Goal: Task Accomplishment & Management: Manage account settings

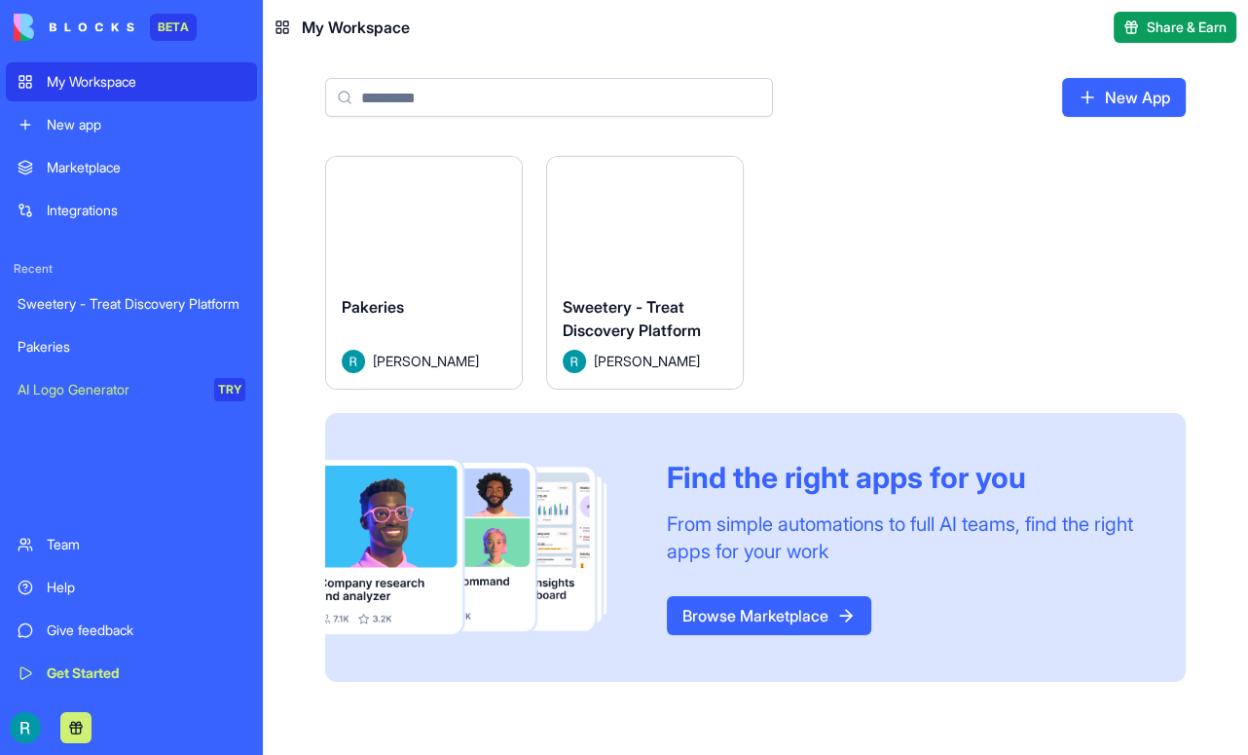
click at [719, 238] on button "Launch" at bounding box center [646, 218] width 146 height 39
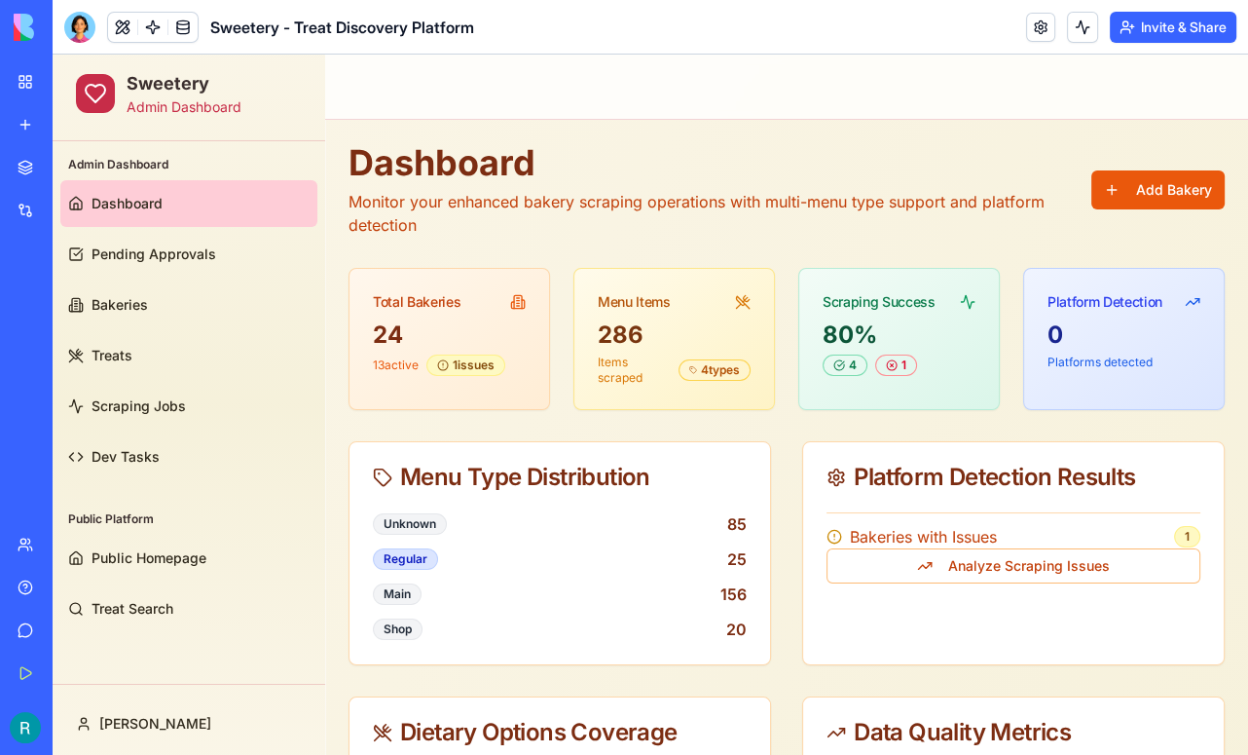
click at [1171, 36] on button "Invite & Share" at bounding box center [1173, 27] width 127 height 31
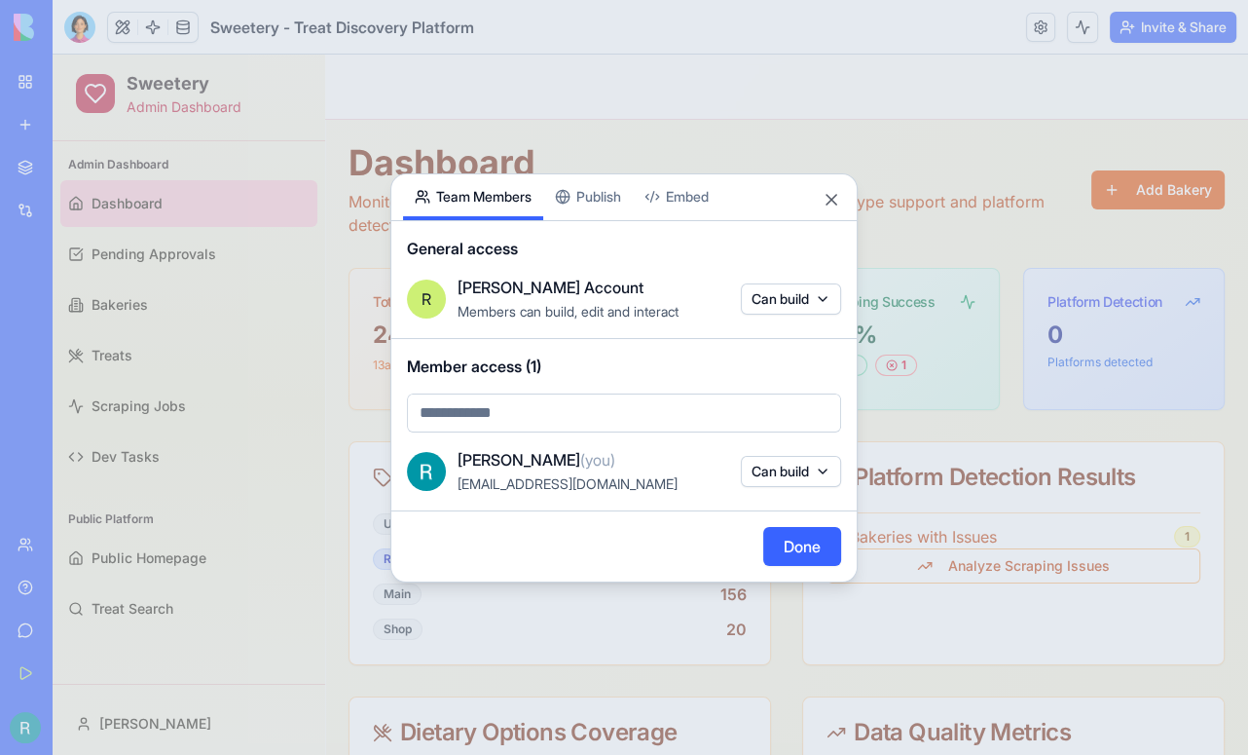
click at [943, 150] on div at bounding box center [624, 377] width 1248 height 755
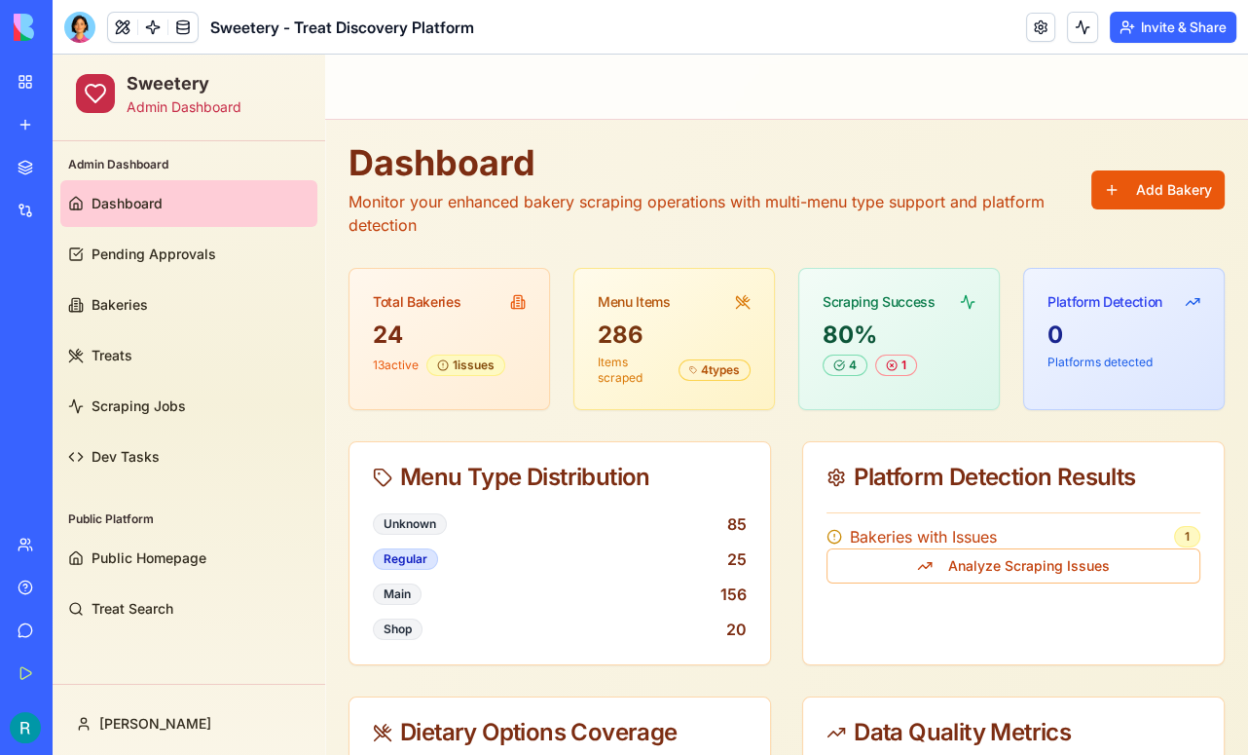
click at [1154, 34] on button "Invite & Share" at bounding box center [1173, 27] width 127 height 31
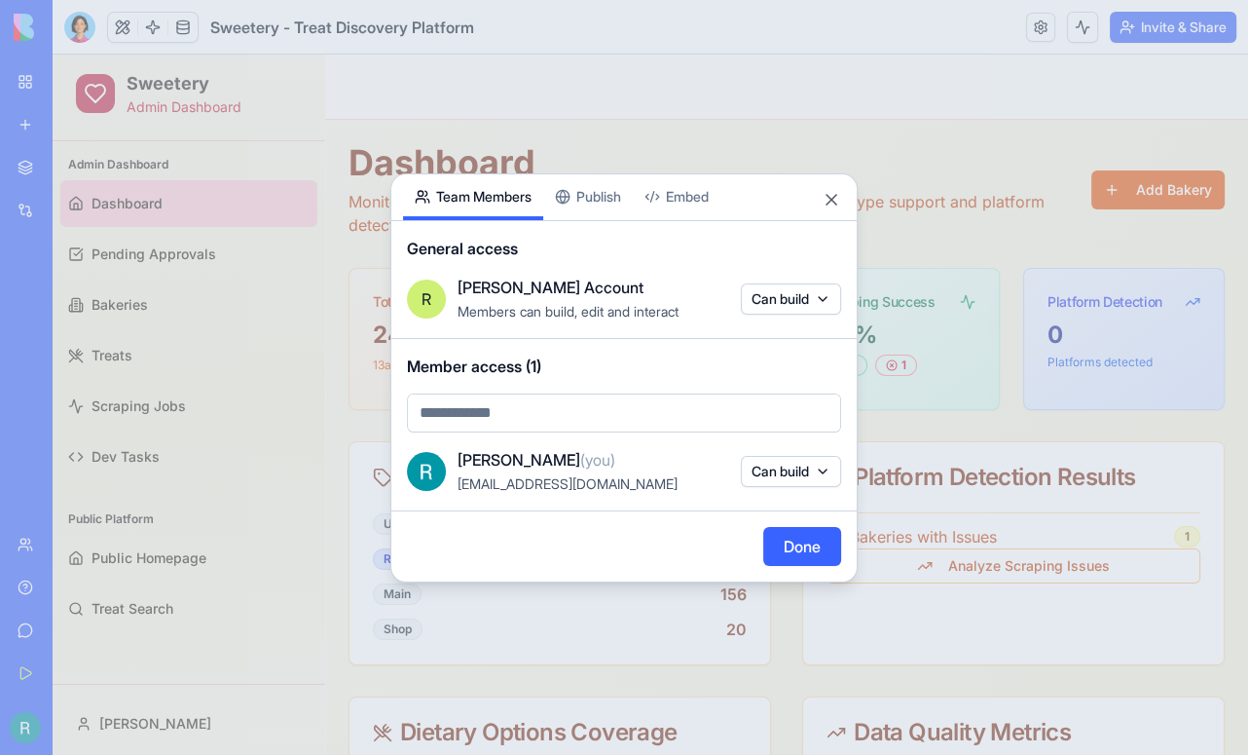
click at [913, 170] on div at bounding box center [624, 377] width 1248 height 755
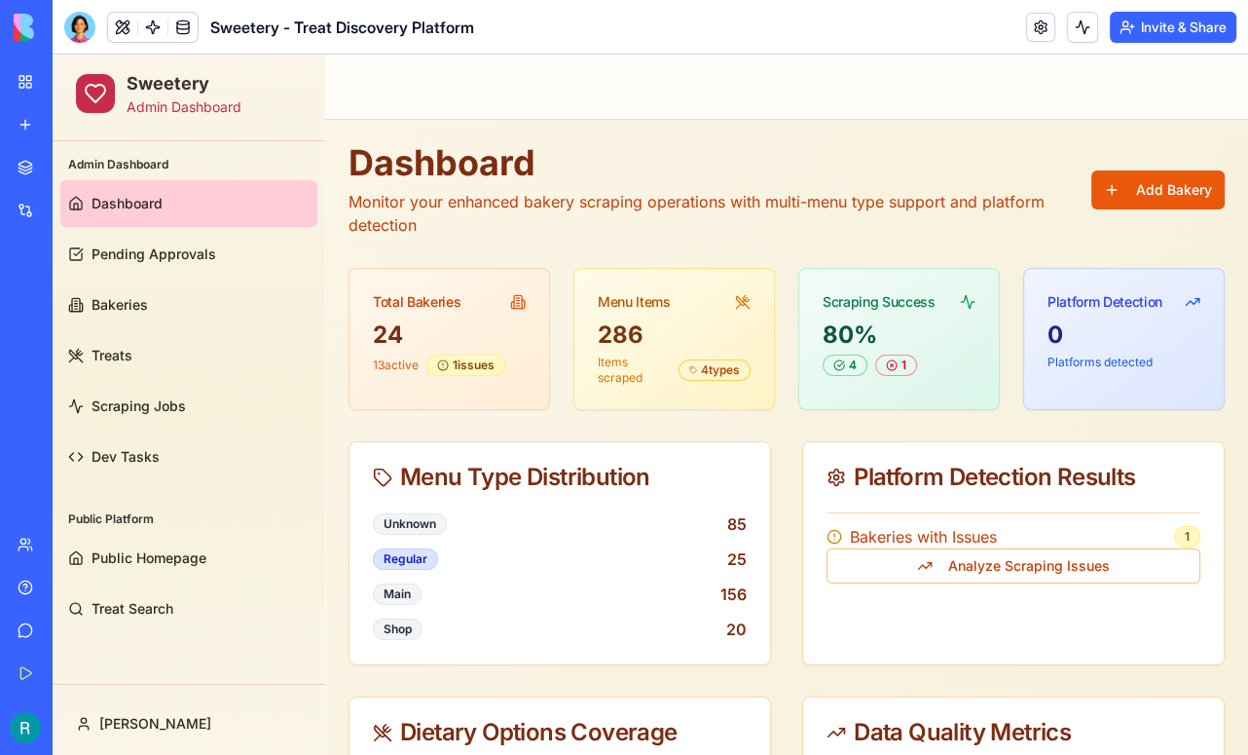
click at [1144, 27] on button "Invite & Share" at bounding box center [1173, 27] width 127 height 31
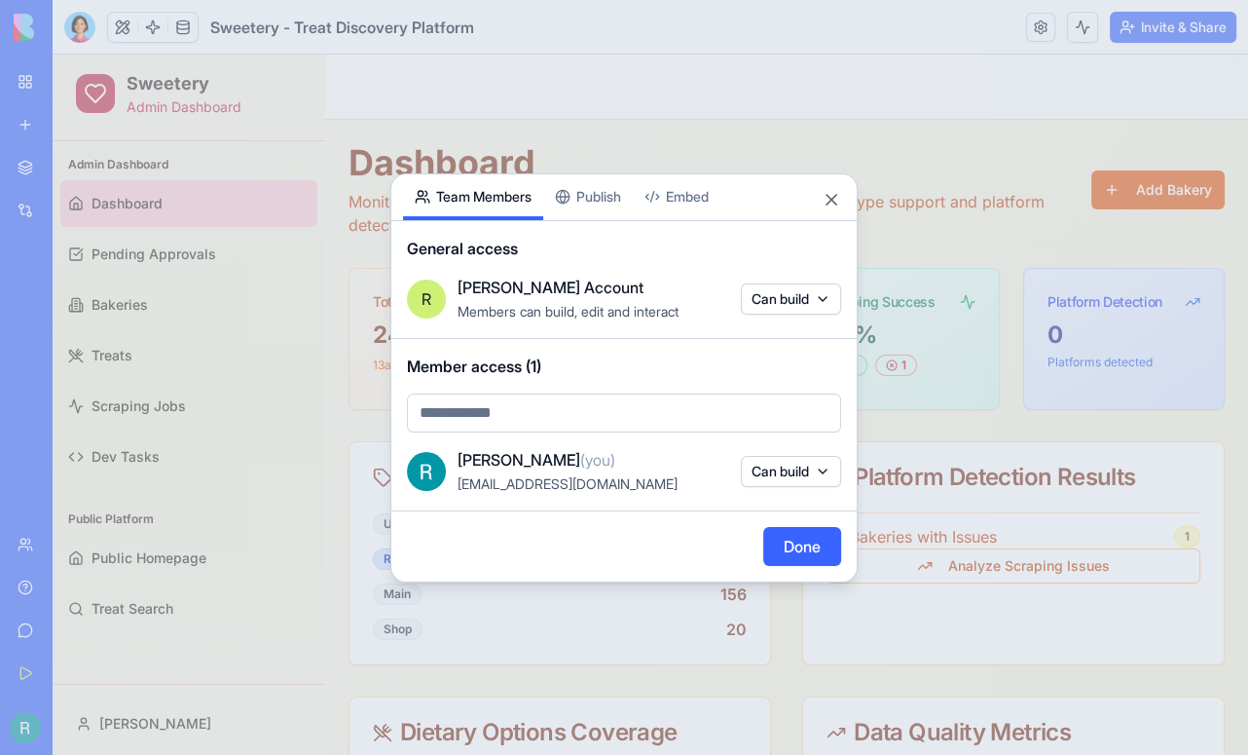
click at [721, 174] on button "Embed" at bounding box center [677, 197] width 88 height 46
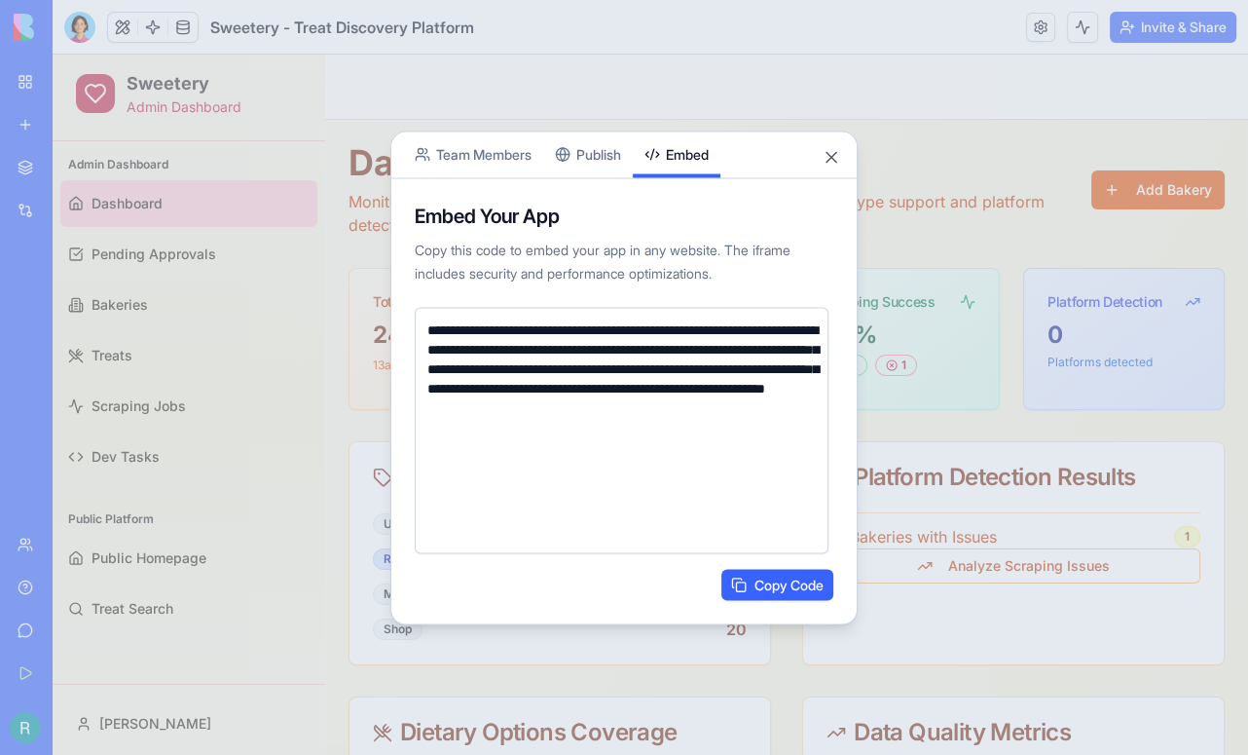
click at [491, 146] on button "Team Members" at bounding box center [473, 154] width 140 height 46
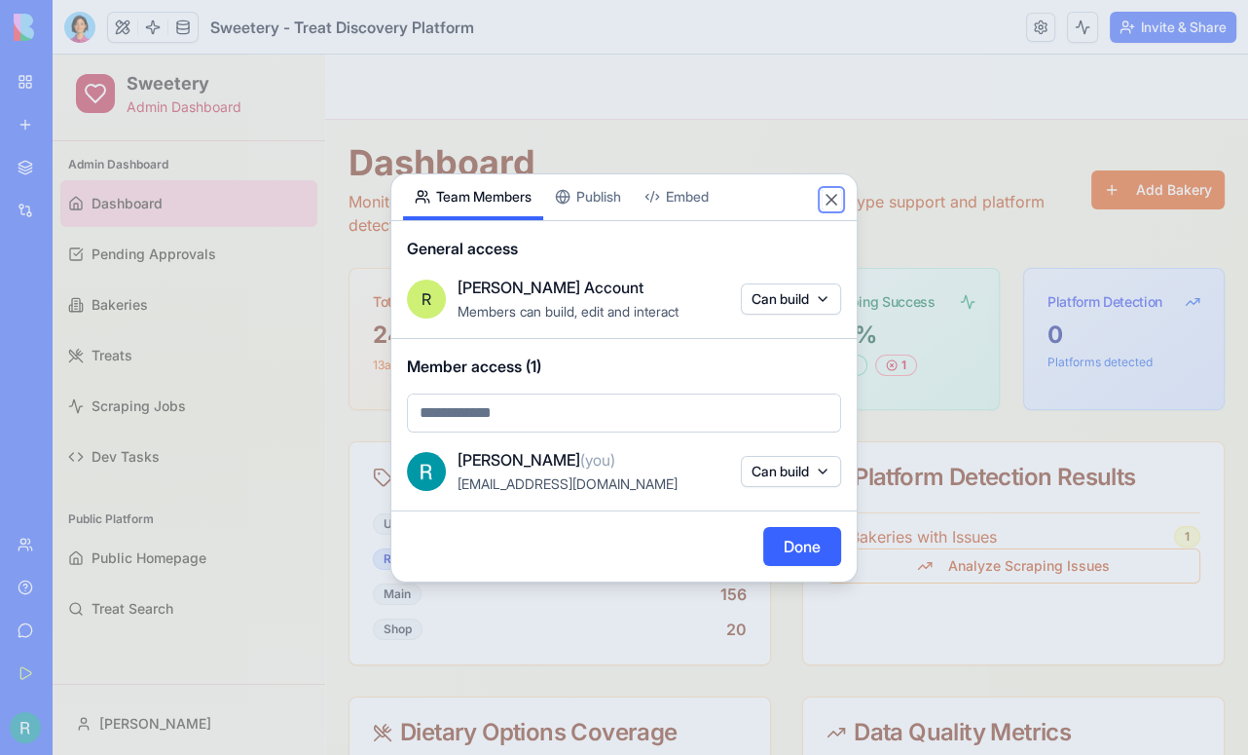
click at [826, 190] on button "Close" at bounding box center [831, 199] width 19 height 19
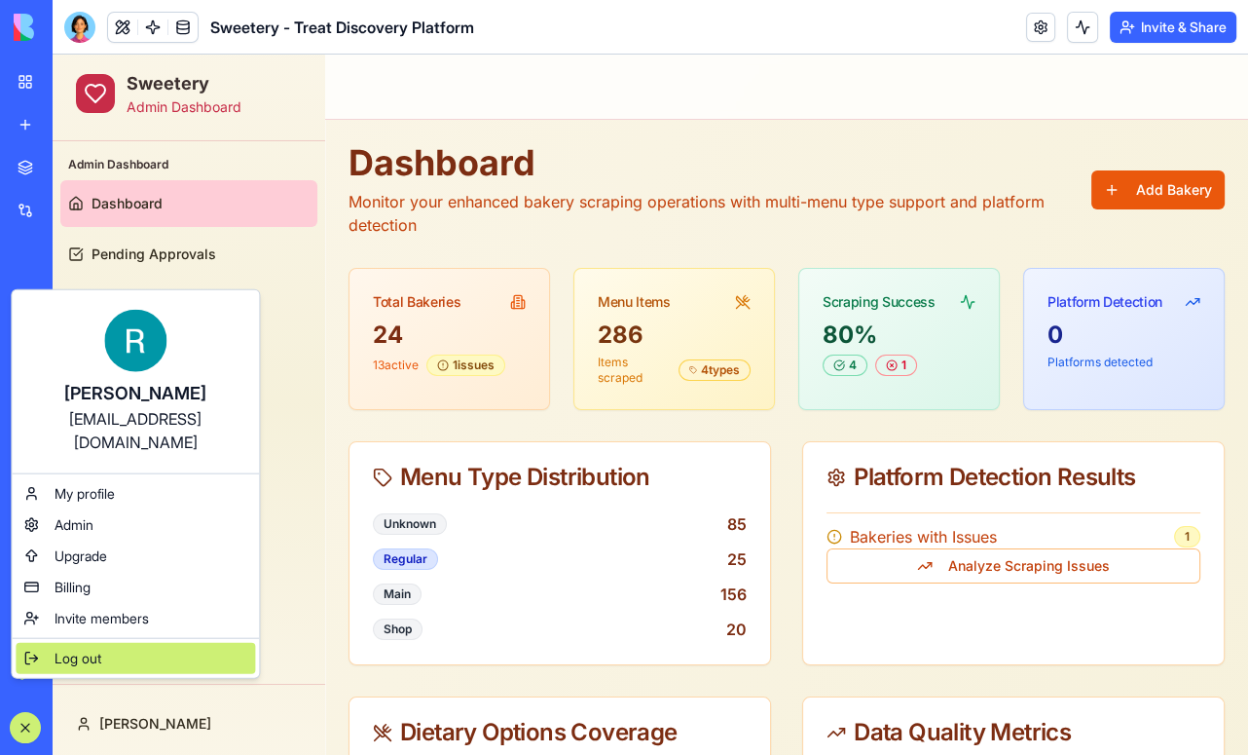
click at [85, 668] on span "Log out" at bounding box center [78, 658] width 47 height 19
